Goal: Obtain resource: Obtain resource

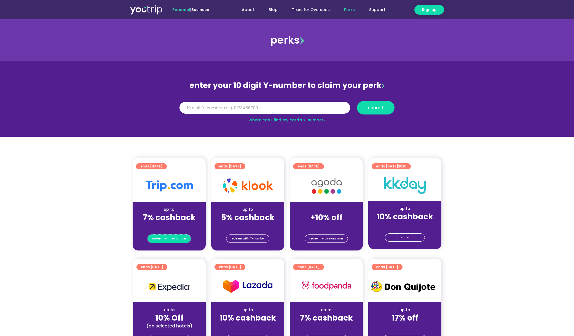
click at [170, 234] on link "redeem with Y-number" at bounding box center [168, 238] width 43 height 8
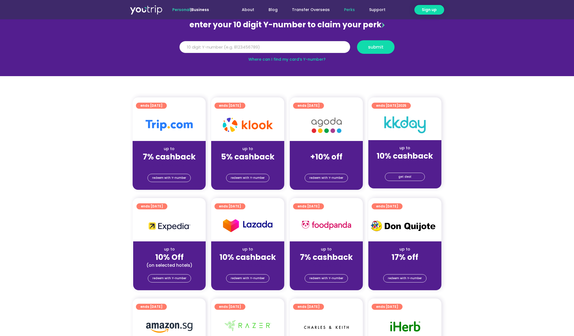
click at [223, 50] on input "Y Number" at bounding box center [264, 47] width 171 height 12
paste input "8177661713"
type input "8177661713"
click at [379, 48] on span "submit" at bounding box center [375, 47] width 15 height 4
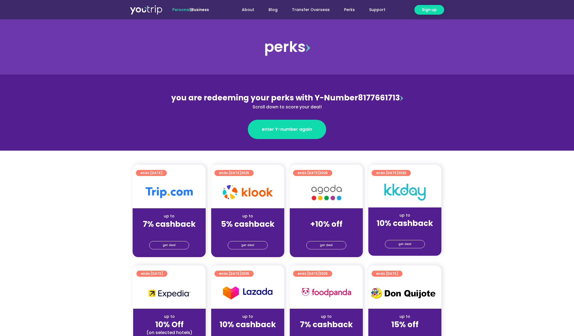
click at [168, 240] on div "get deal" at bounding box center [169, 244] width 73 height 9
click at [169, 247] on span "get deal" at bounding box center [169, 245] width 13 height 8
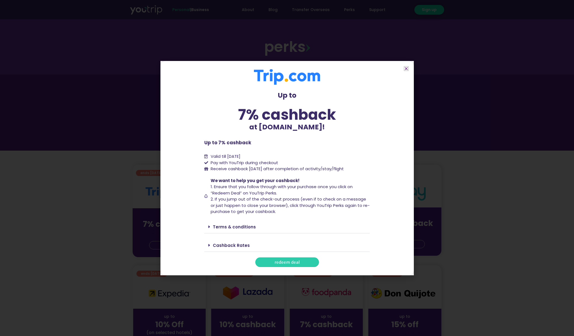
scroll to position [165, 0]
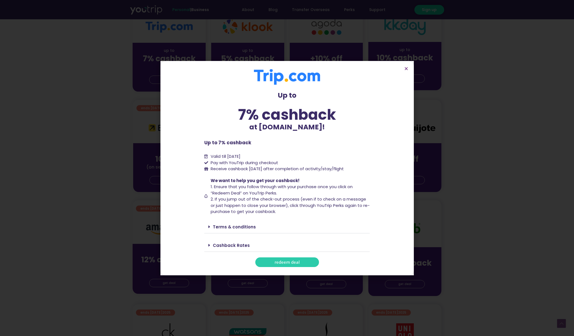
click at [226, 226] on link "Terms & conditions" at bounding box center [234, 227] width 43 height 6
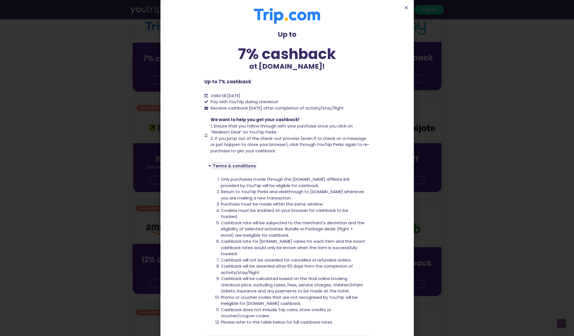
scroll to position [42, 0]
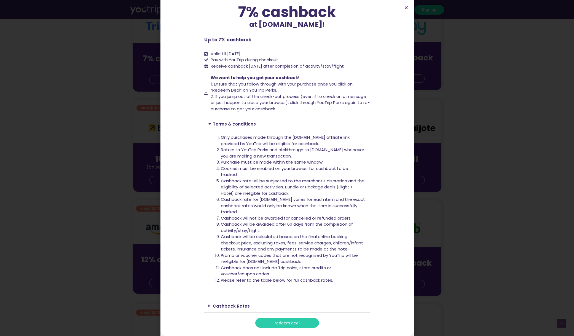
click at [245, 238] on li "Cashback will be calculated based on the final online booking checkout price, e…" at bounding box center [293, 242] width 145 height 19
click at [248, 237] on li "Cashback will be calculated based on the final online booking checkout price, e…" at bounding box center [293, 242] width 145 height 19
click at [288, 247] on li "Cashback will be calculated based on the final online booking checkout price, e…" at bounding box center [293, 242] width 145 height 19
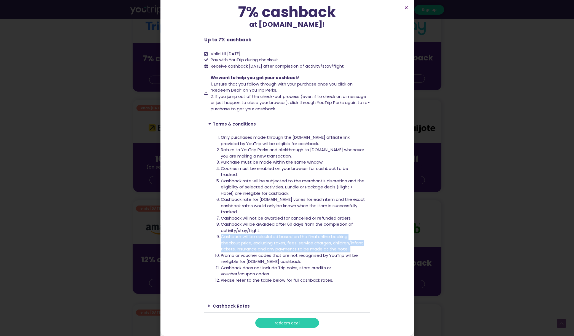
click at [288, 247] on li "Cashback will be calculated based on the final online booking checkout price, e…" at bounding box center [293, 242] width 145 height 19
copy li "Cashback will be calculated based on the final online booking checkout price, e…"
click at [228, 55] on span "Valid till 30 September 2025" at bounding box center [225, 54] width 30 height 6
